Goal: Task Accomplishment & Management: Manage account settings

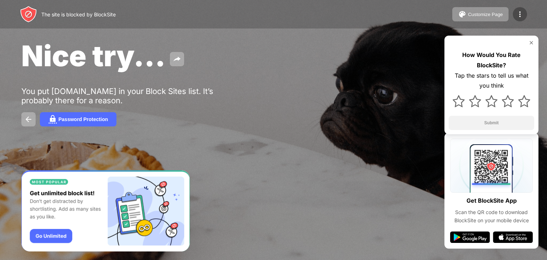
drag, startPoint x: 0, startPoint y: 0, endPoint x: 517, endPoint y: 17, distance: 516.9
click at [517, 17] on img at bounding box center [520, 14] width 9 height 9
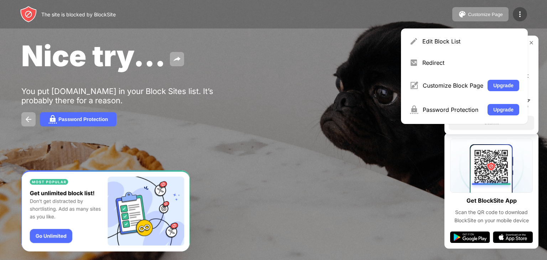
click at [517, 17] on img at bounding box center [520, 14] width 9 height 9
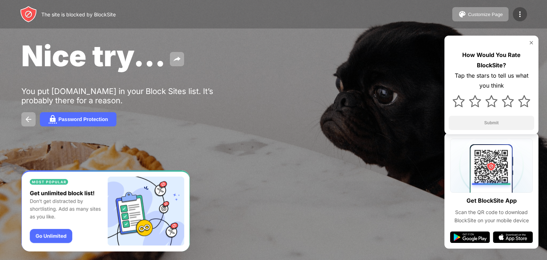
click at [517, 17] on img at bounding box center [520, 14] width 9 height 9
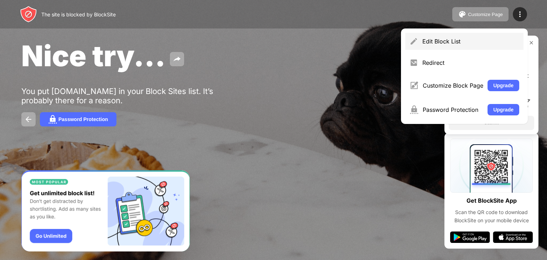
click at [497, 36] on div "Edit Block List" at bounding box center [464, 41] width 118 height 17
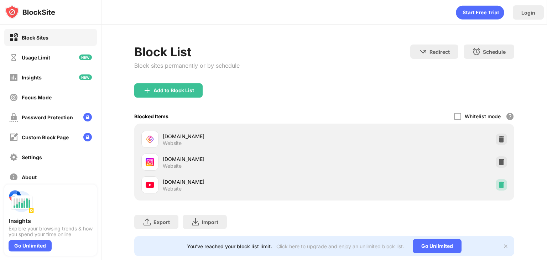
click at [498, 182] on img at bounding box center [501, 184] width 7 height 7
